Goal: Navigation & Orientation: Find specific page/section

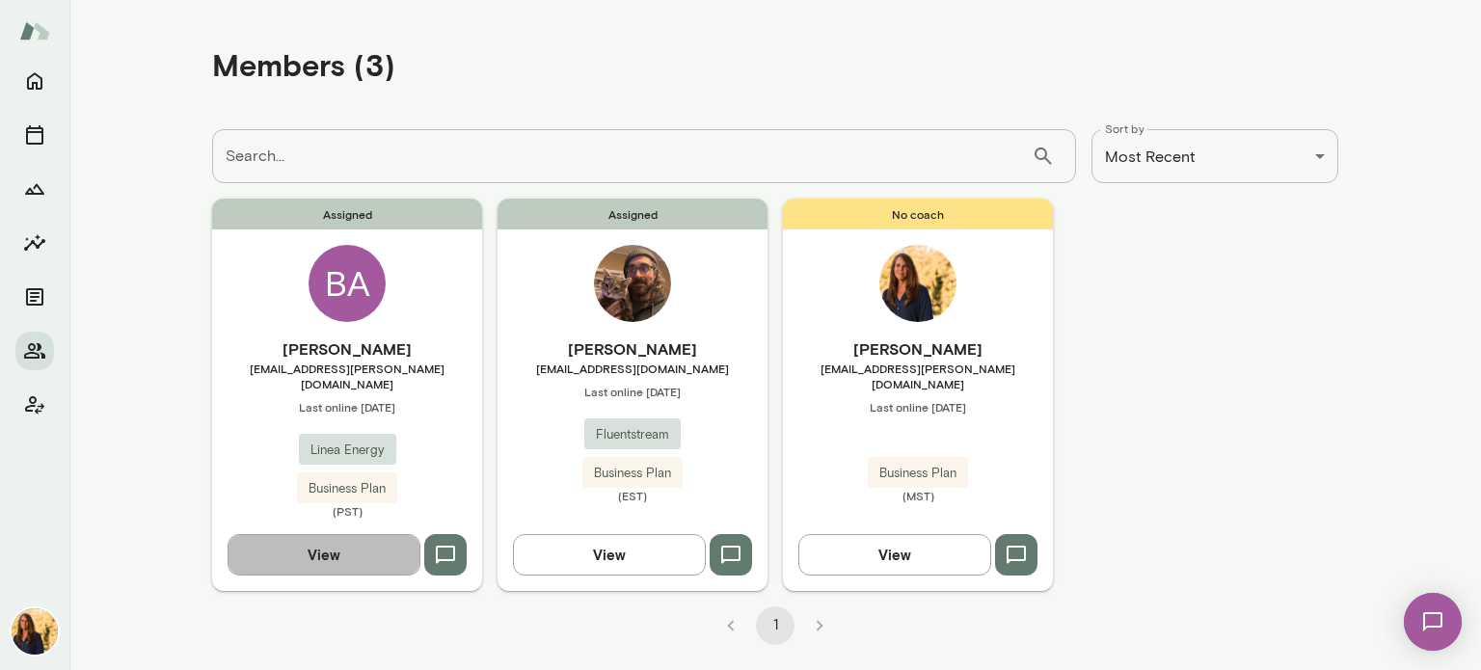
click at [308, 543] on button "View" at bounding box center [324, 554] width 193 height 40
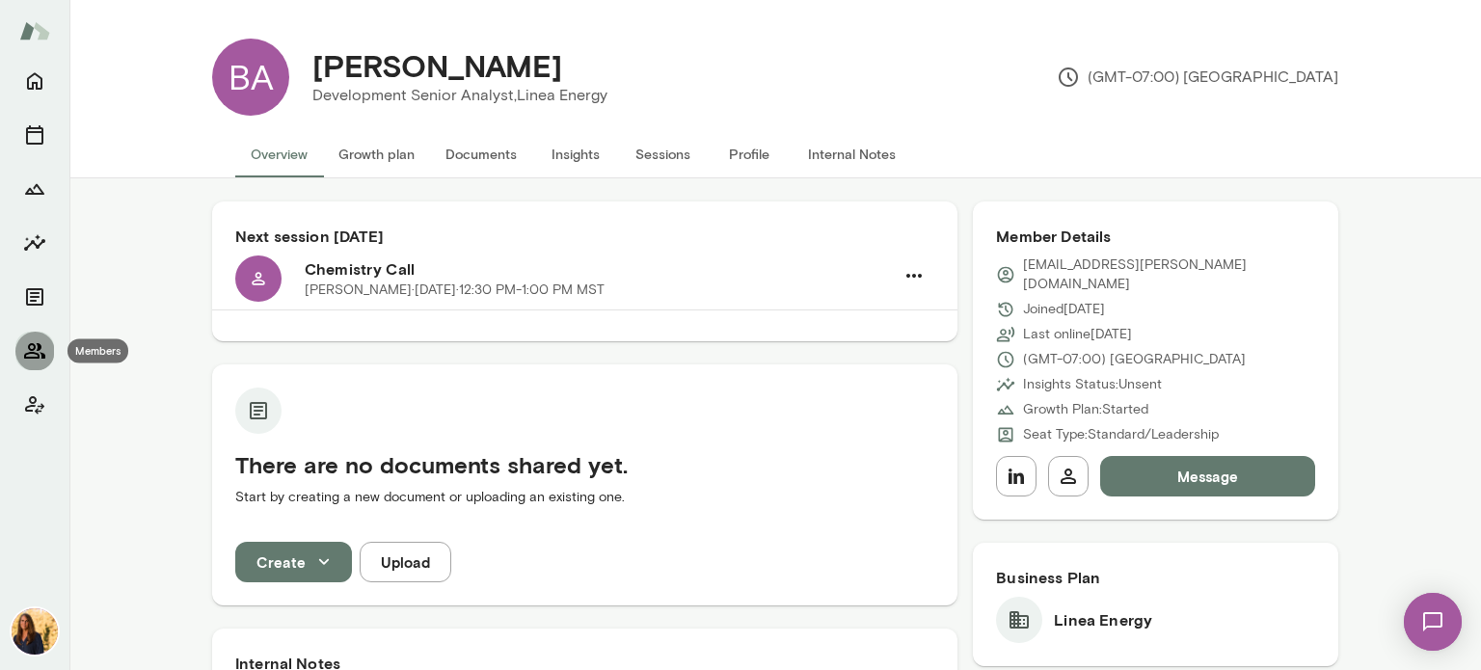
click at [22, 351] on button "Members" at bounding box center [34, 351] width 39 height 39
